Goal: Task Accomplishment & Management: Manage account settings

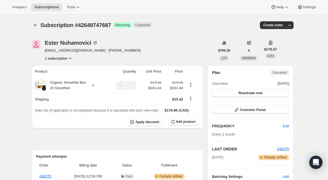
click at [63, 57] on button "1 subscription" at bounding box center [59, 58] width 28 height 6
click at [59, 59] on button "1 subscription" at bounding box center [59, 58] width 28 height 6
click at [55, 65] on button "42649747687 Info Current" at bounding box center [61, 68] width 42 height 9
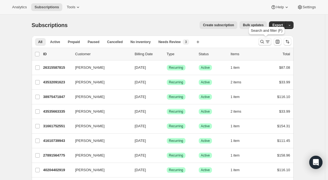
click at [262, 41] on icon "Search and filter results" at bounding box center [263, 42] width 4 height 4
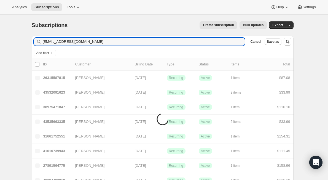
type input "[EMAIL_ADDRESS][DOMAIN_NAME]"
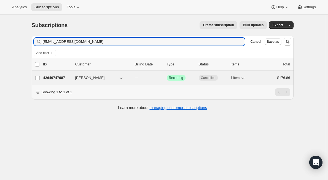
click at [54, 80] on p "42649747687" at bounding box center [57, 78] width 28 height 6
